Goal: Browse casually

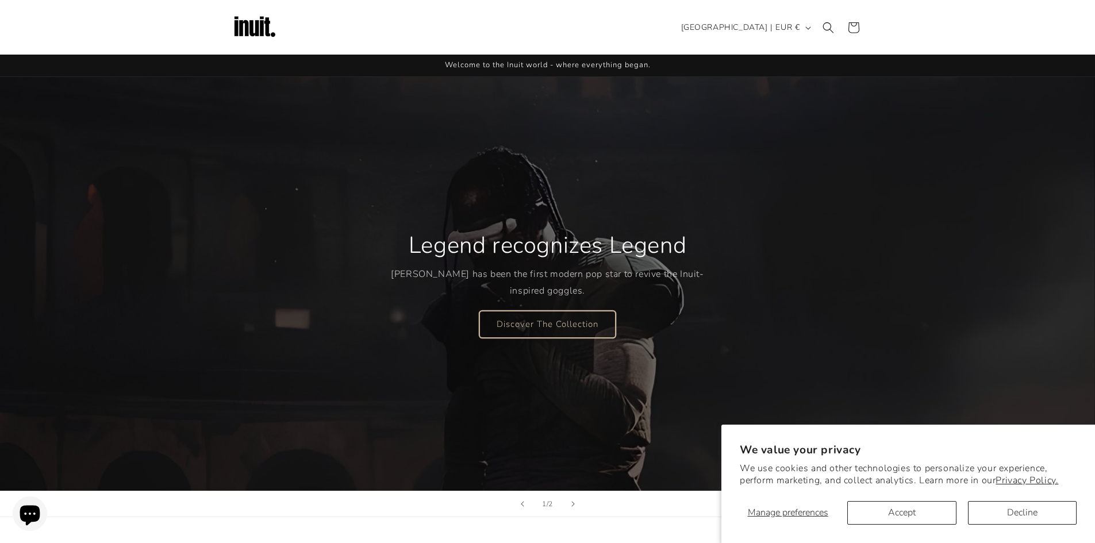
click at [538, 333] on link "Discover The Collection" at bounding box center [548, 324] width 136 height 27
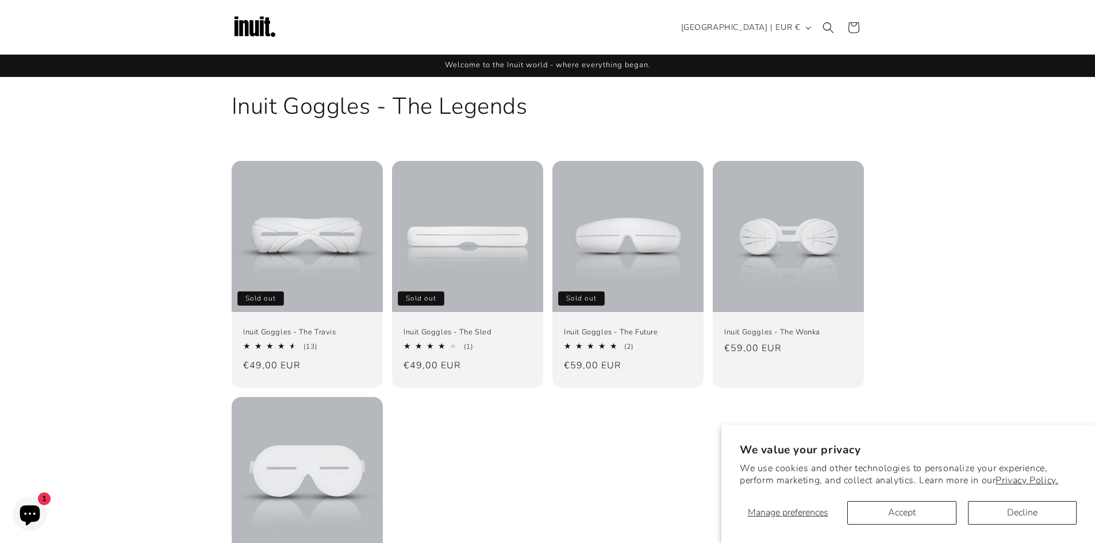
click at [268, 31] on img at bounding box center [255, 28] width 46 height 46
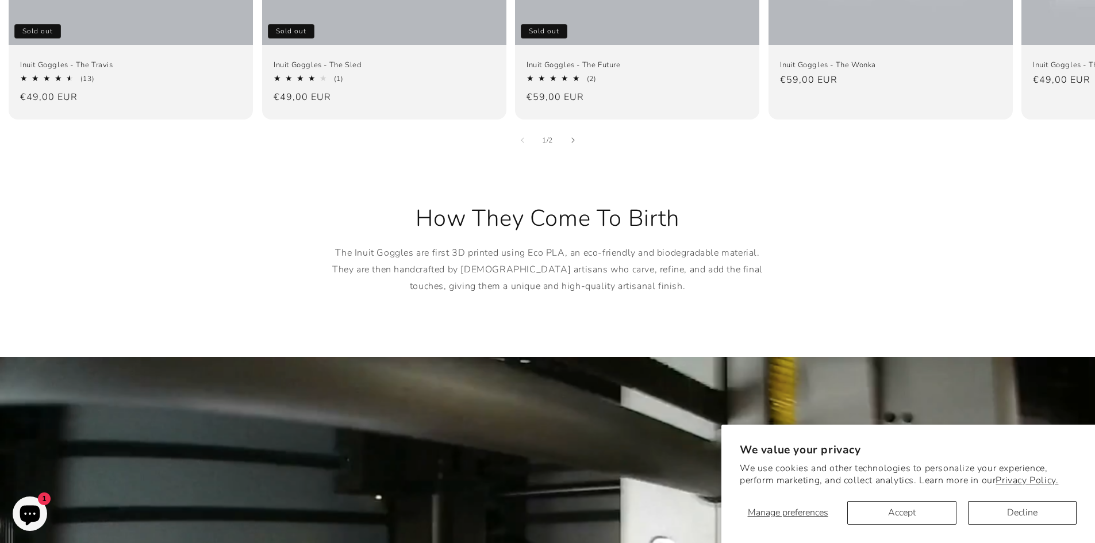
scroll to position [1035, 0]
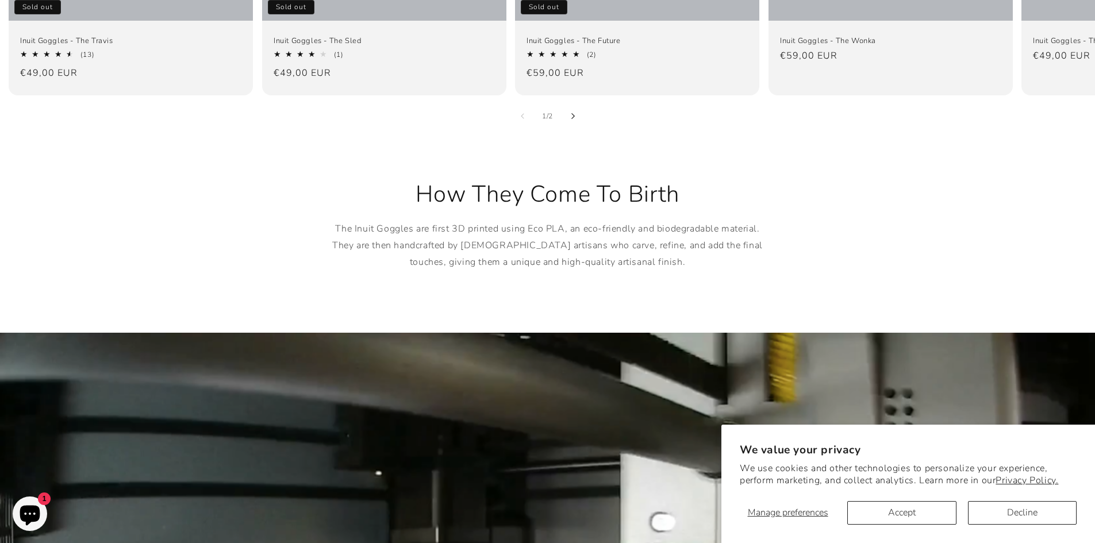
click at [576, 104] on button "Slide right" at bounding box center [573, 116] width 25 height 25
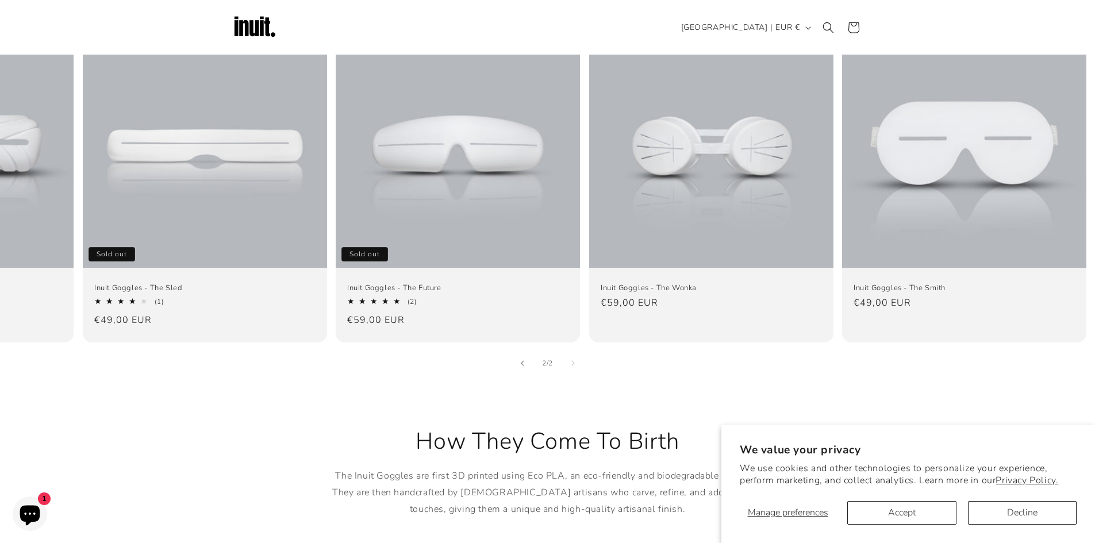
scroll to position [748, 0]
